Goal: Navigation & Orientation: Find specific page/section

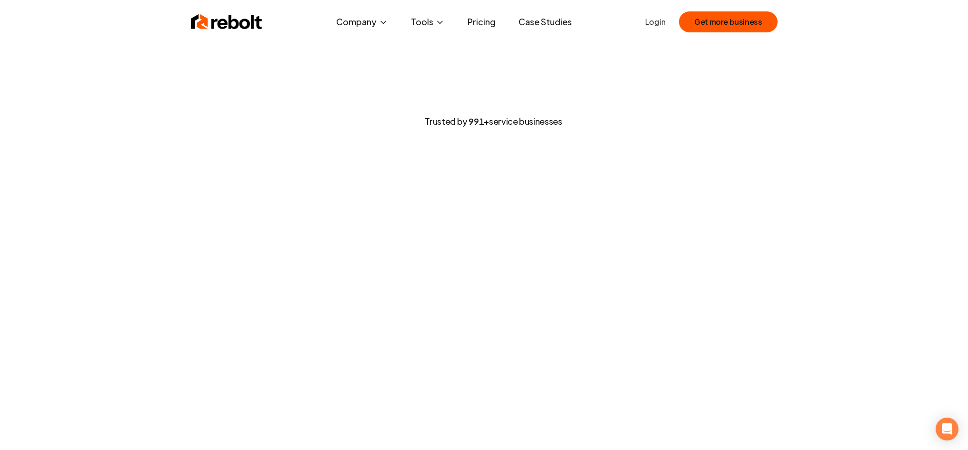
drag, startPoint x: 809, startPoint y: 91, endPoint x: 806, endPoint y: 71, distance: 20.7
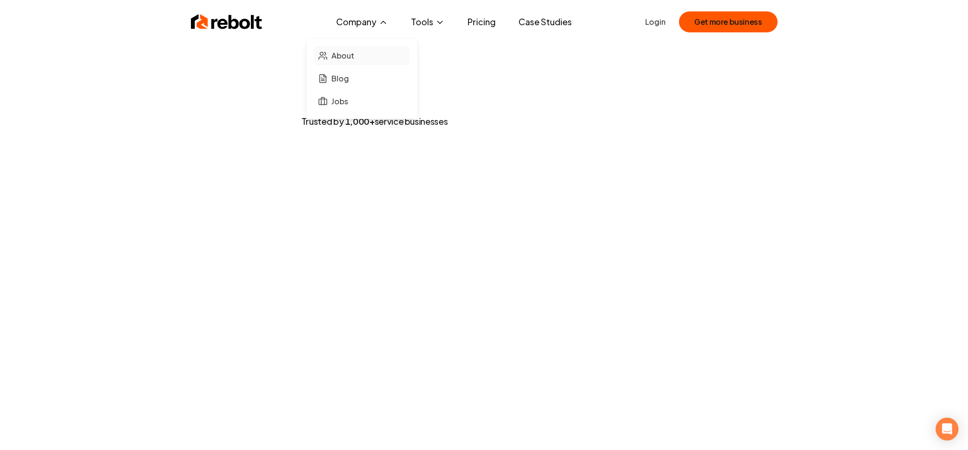
click at [369, 54] on link "About" at bounding box center [361, 55] width 95 height 19
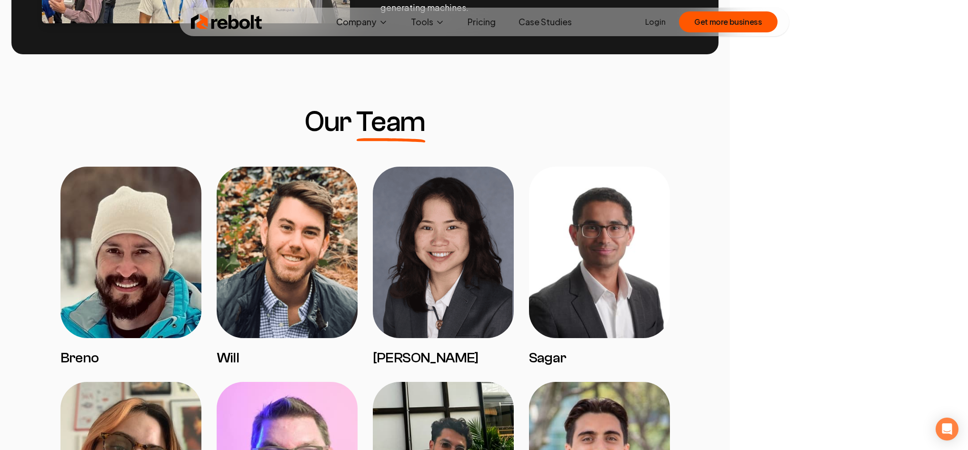
scroll to position [714, 0]
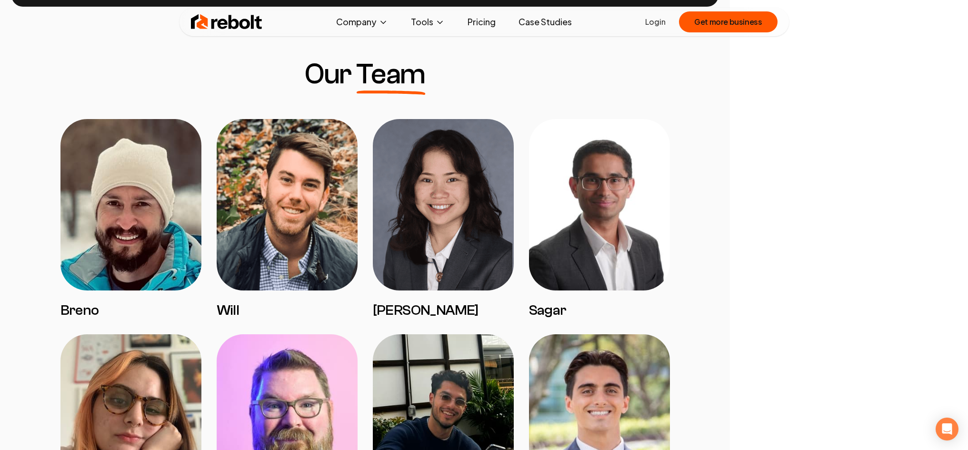
click at [523, 22] on link "Case Studies" at bounding box center [545, 21] width 69 height 19
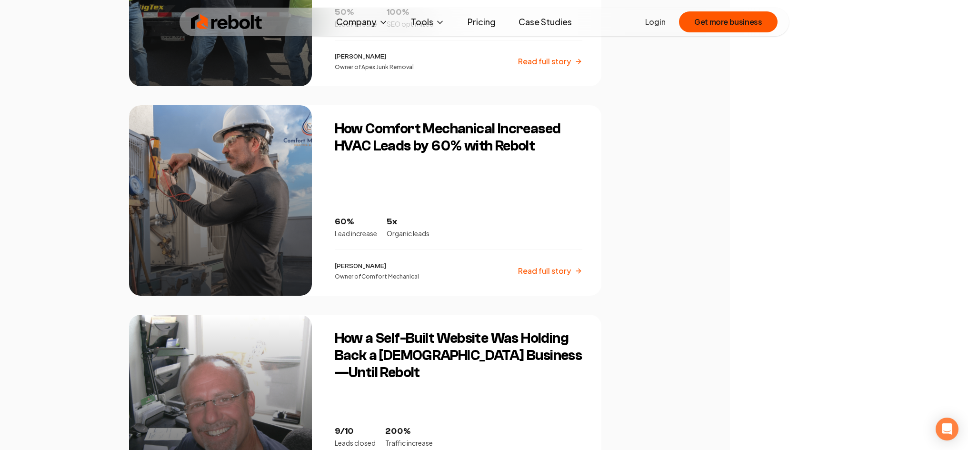
scroll to position [762, 0]
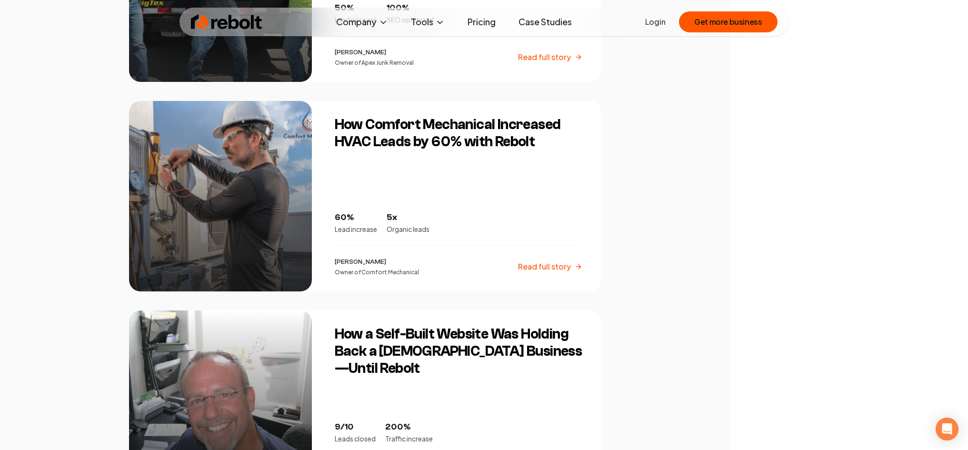
click at [242, 23] on img at bounding box center [226, 21] width 71 height 19
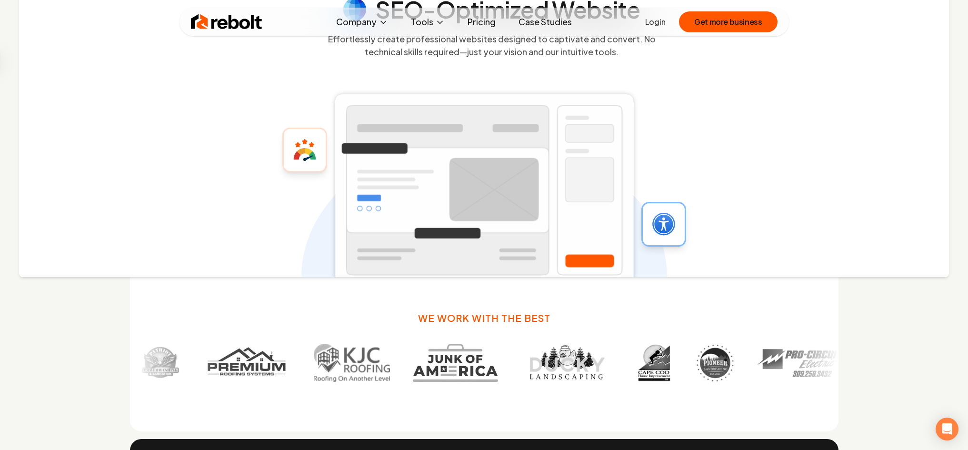
scroll to position [333, 0]
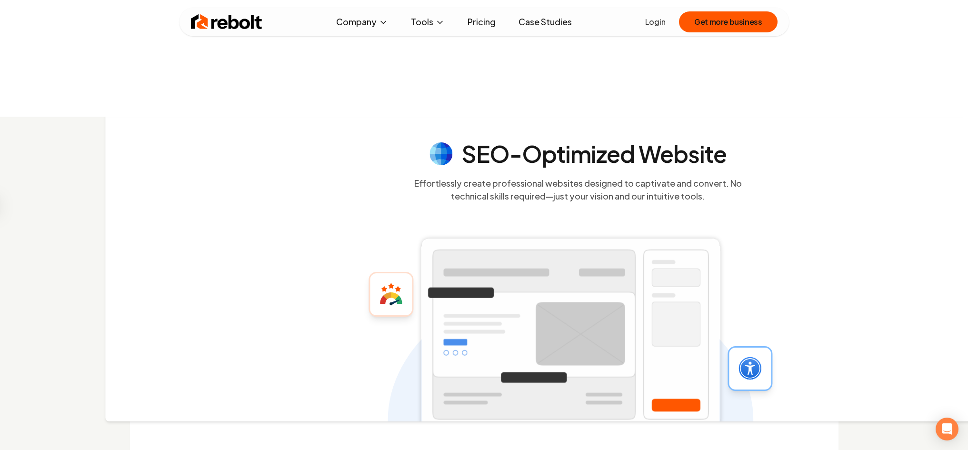
drag, startPoint x: 468, startPoint y: 178, endPoint x: 571, endPoint y: 176, distance: 103.3
click at [571, 176] on icon at bounding box center [571, 327] width 366 height 309
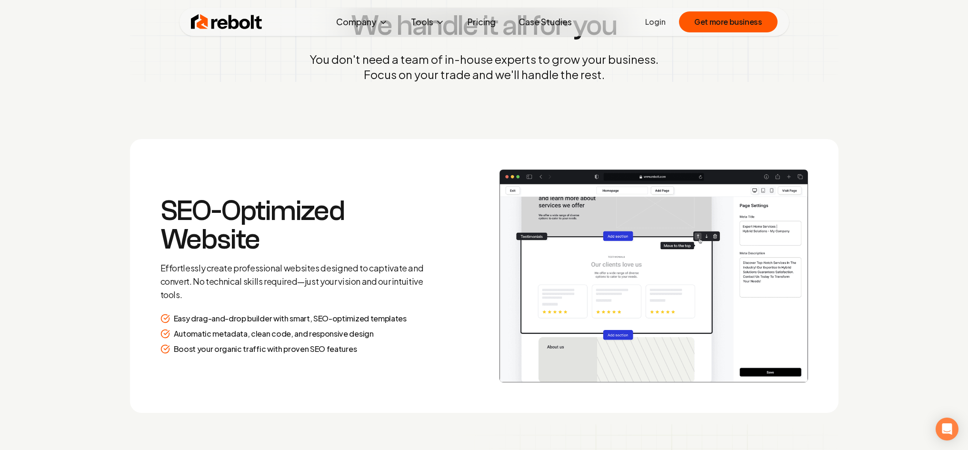
scroll to position [1238, 0]
